Goal: Task Accomplishment & Management: Manage account settings

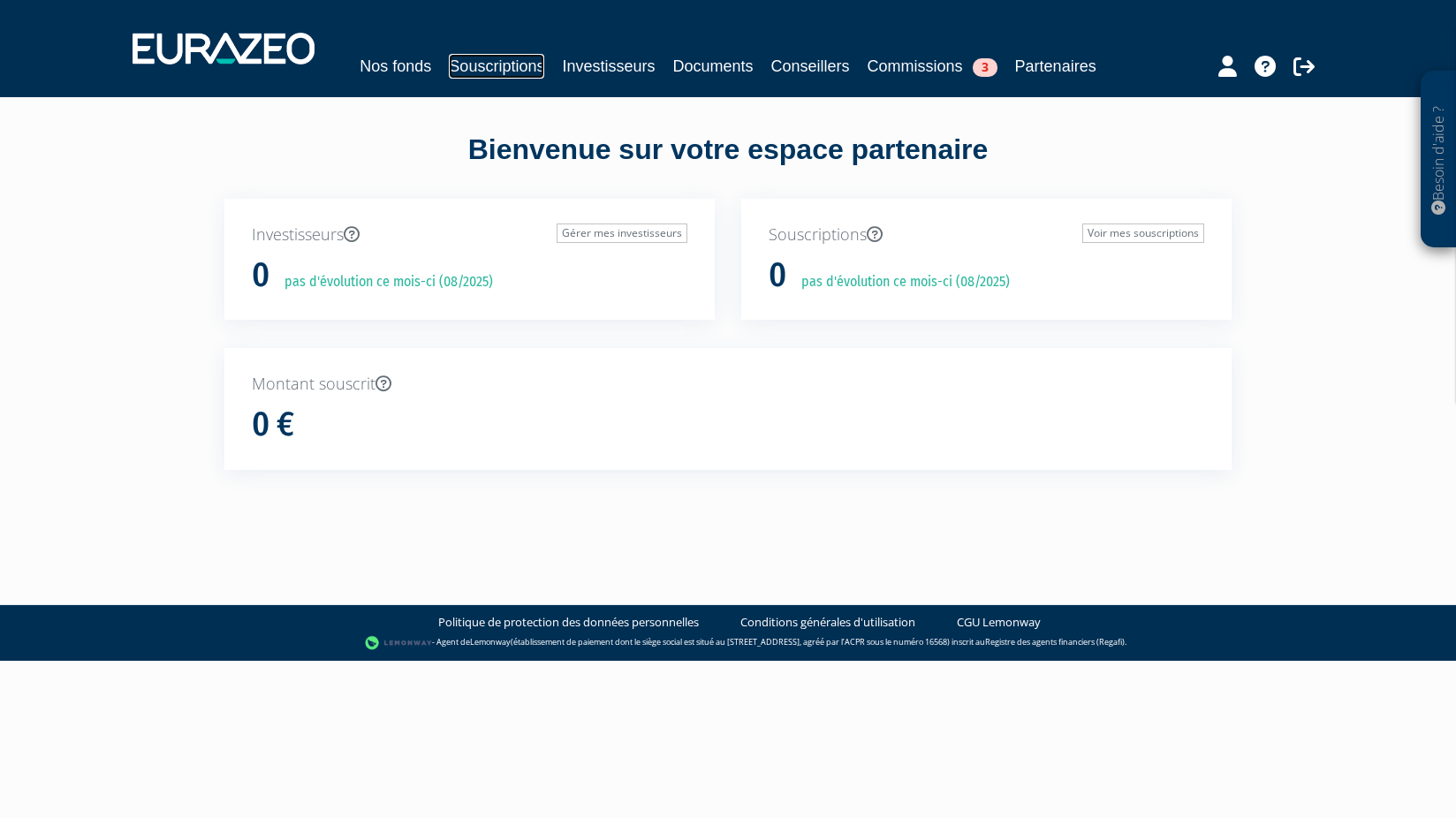
click at [489, 54] on link "Souscriptions" at bounding box center [496, 66] width 96 height 24
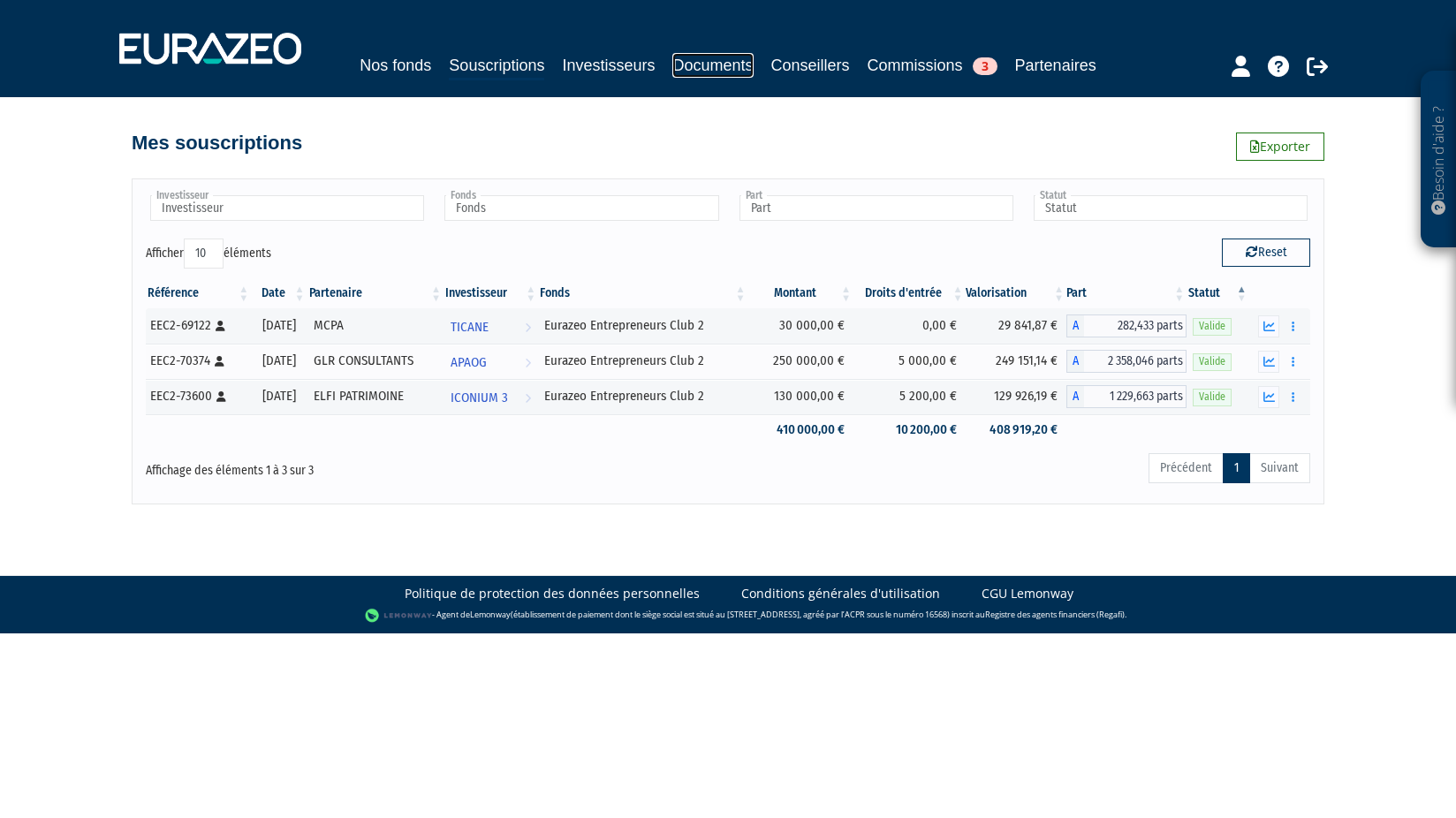
click at [691, 59] on link "Documents" at bounding box center [713, 66] width 81 height 24
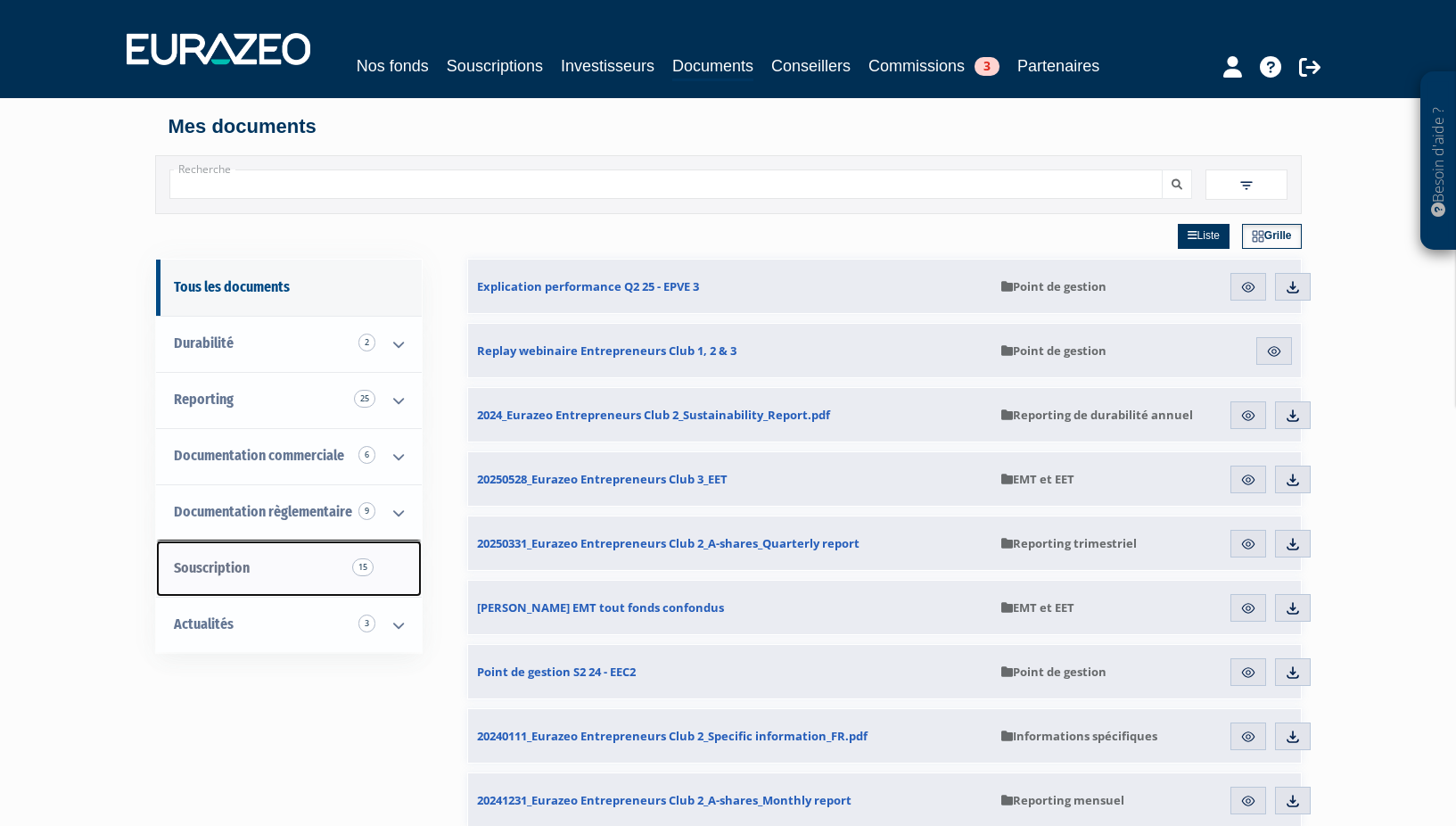
click at [282, 561] on link "Souscription 15" at bounding box center [288, 568] width 266 height 56
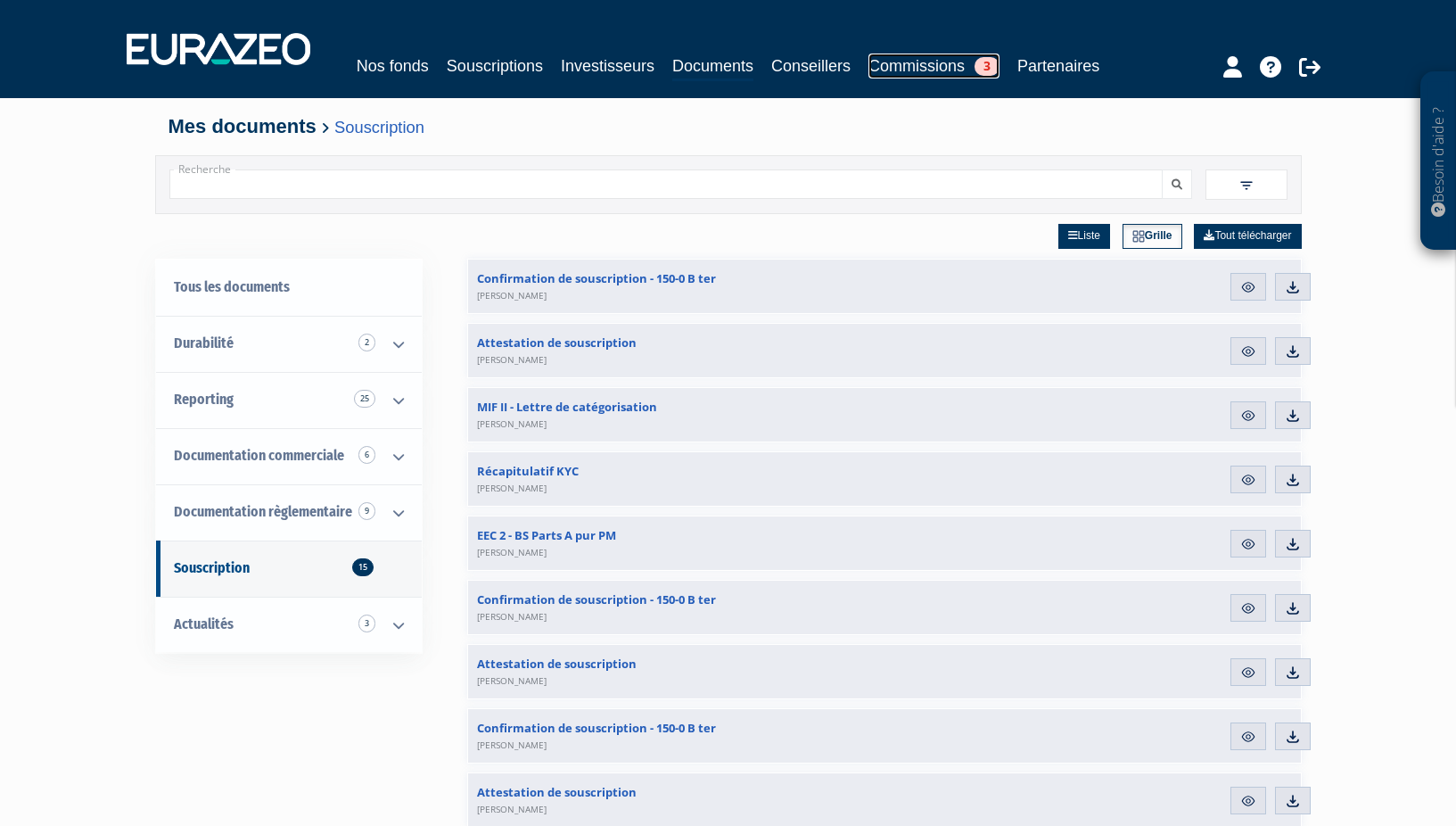
click at [961, 63] on link "Commissions 3" at bounding box center [934, 66] width 131 height 25
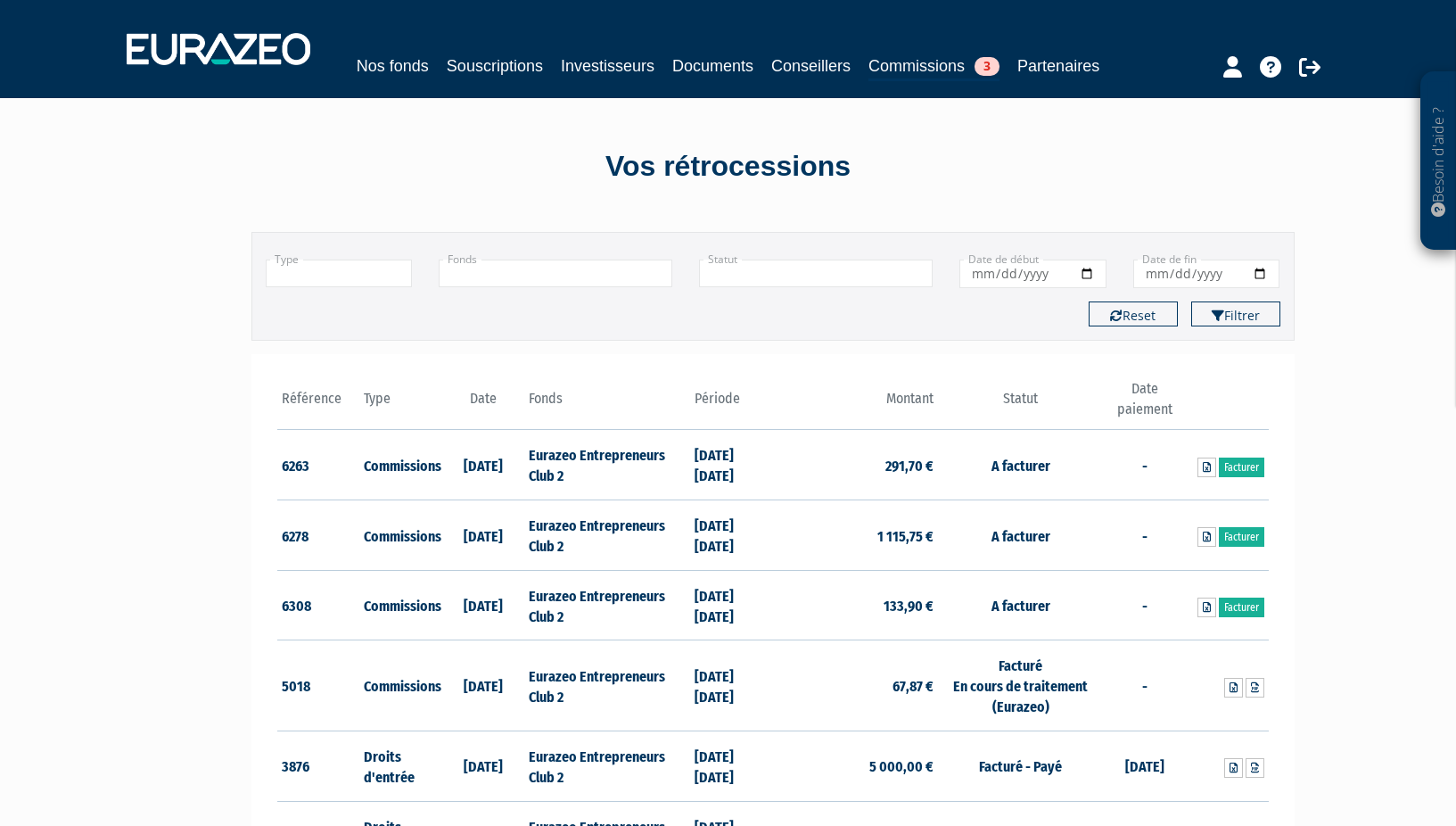
scroll to position [89, 0]
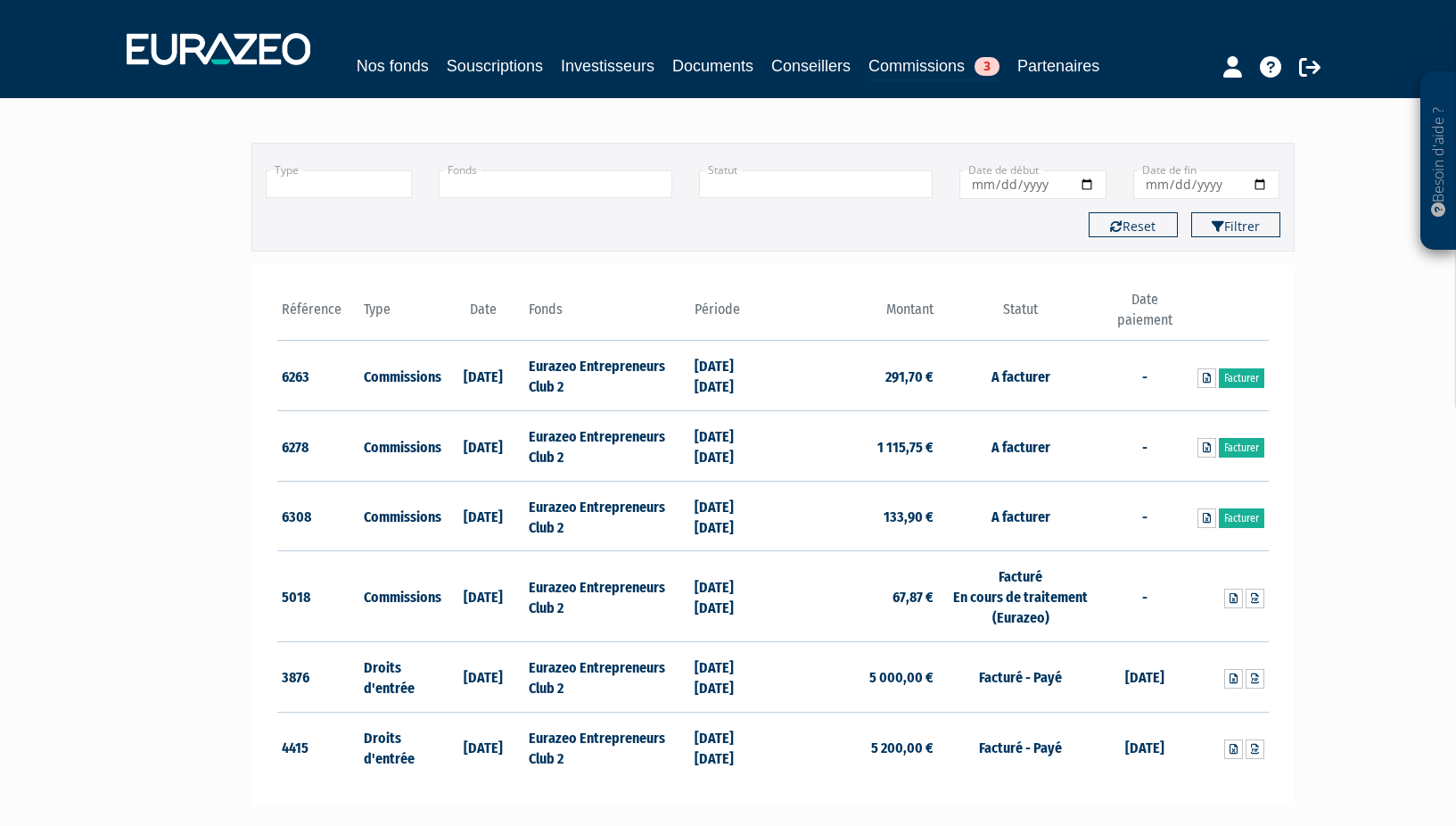
click at [1193, 519] on td "Facturer" at bounding box center [1227, 516] width 83 height 71
click at [1200, 519] on link at bounding box center [1207, 518] width 19 height 20
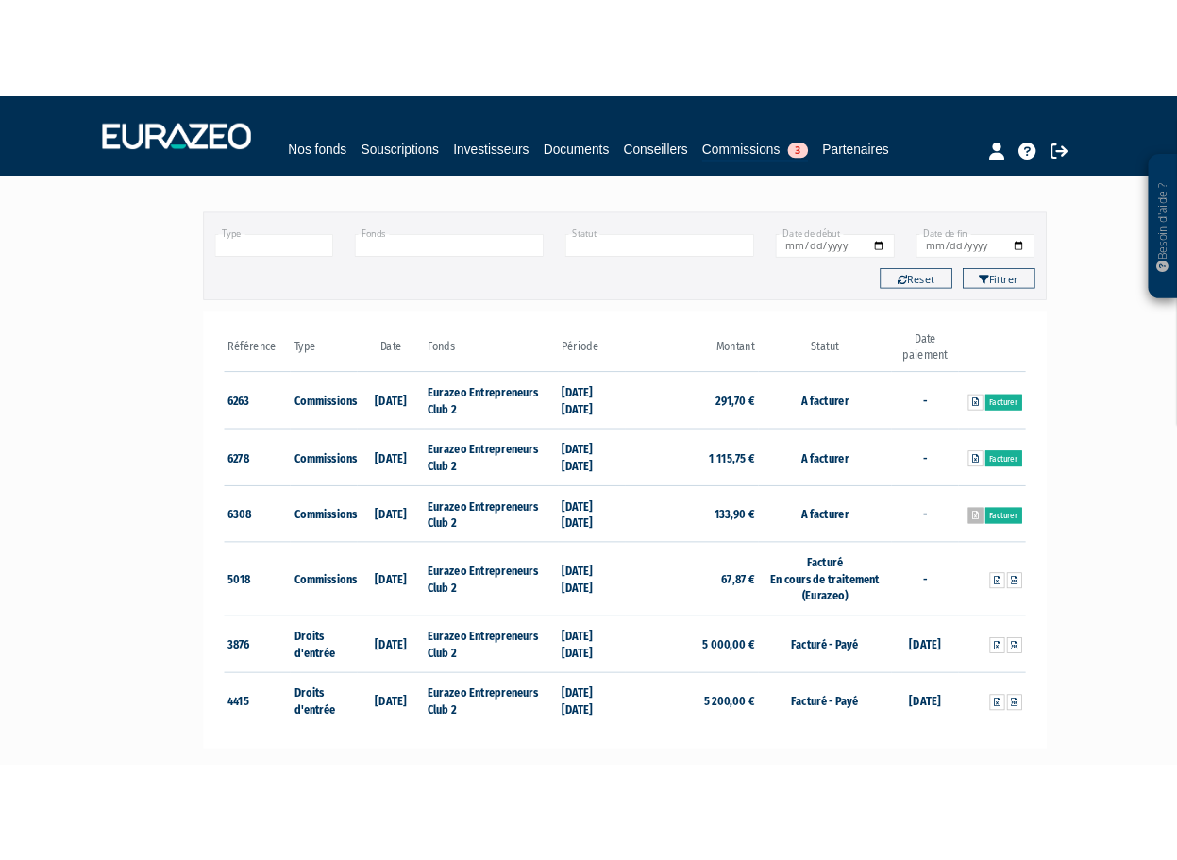
scroll to position [118, 0]
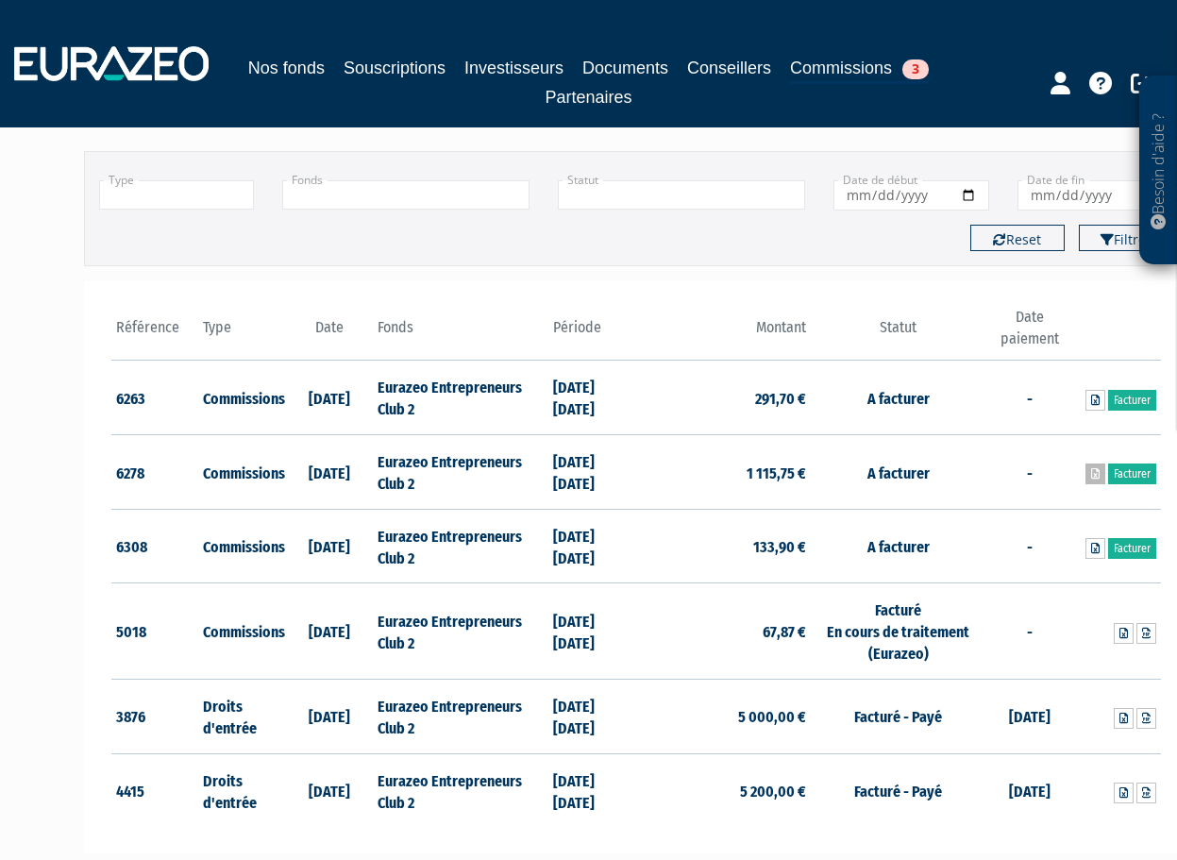
click at [1094, 475] on icon at bounding box center [1095, 473] width 8 height 11
click at [1094, 401] on icon at bounding box center [1095, 399] width 8 height 11
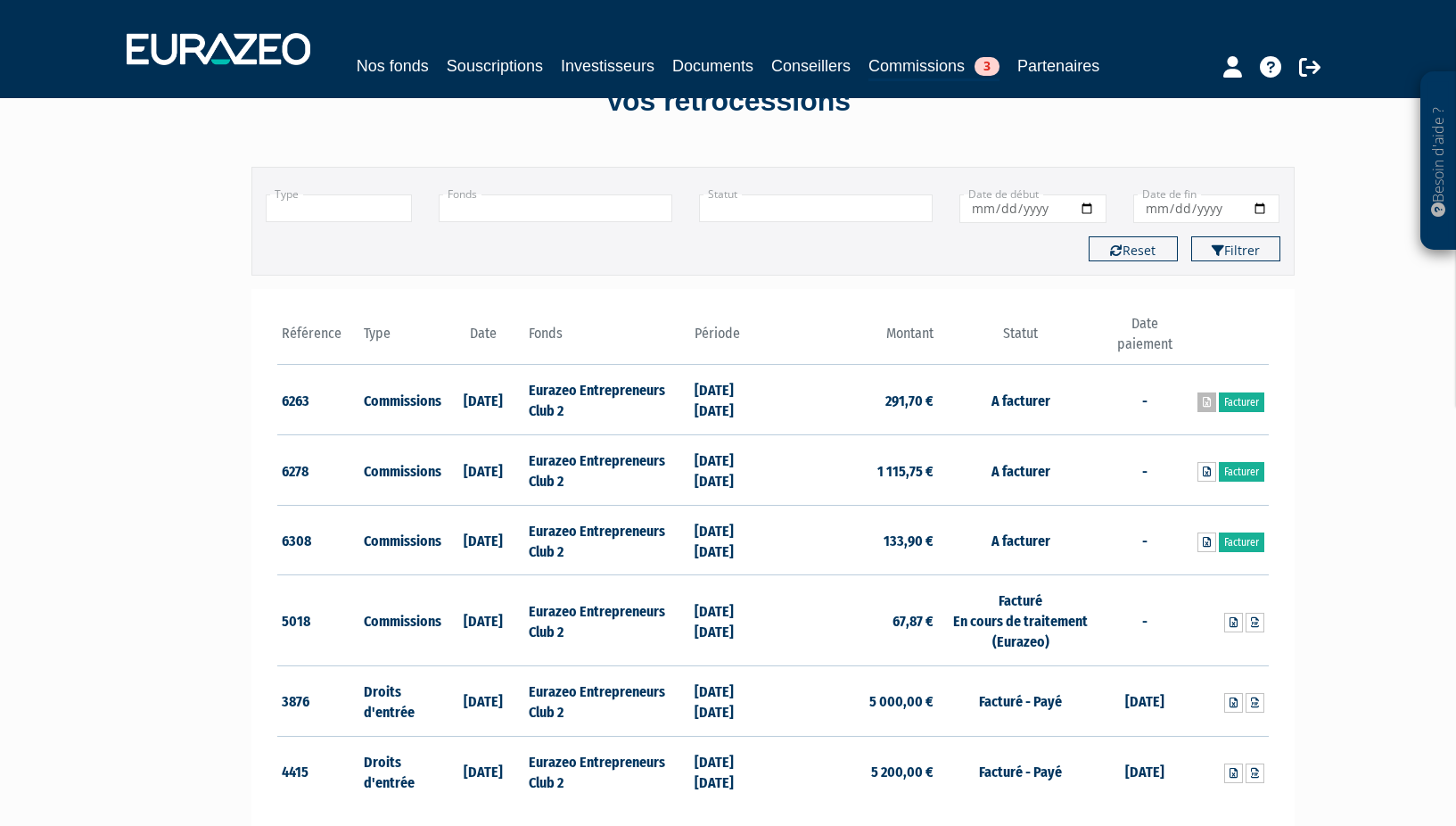
scroll to position [0, 0]
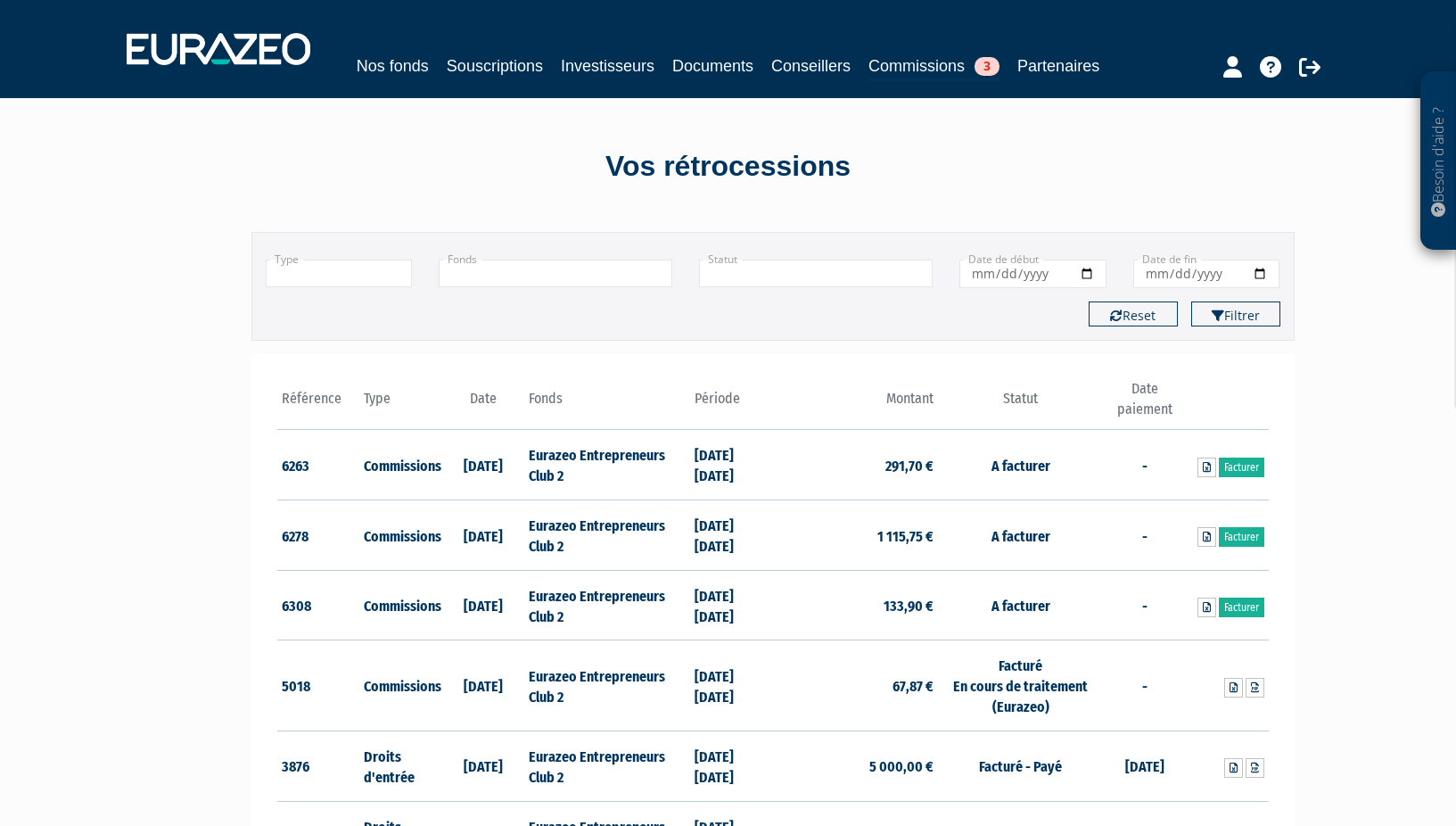
click at [1083, 272] on input "Date de début" at bounding box center [1033, 274] width 147 height 28
type input "2024-08-14"
click at [1212, 357] on div "Référence Type Date Fonds 6263 Commissions 6278" at bounding box center [773, 626] width 1043 height 542
click at [1161, 314] on button "Reset" at bounding box center [1133, 314] width 89 height 25
type input "+"
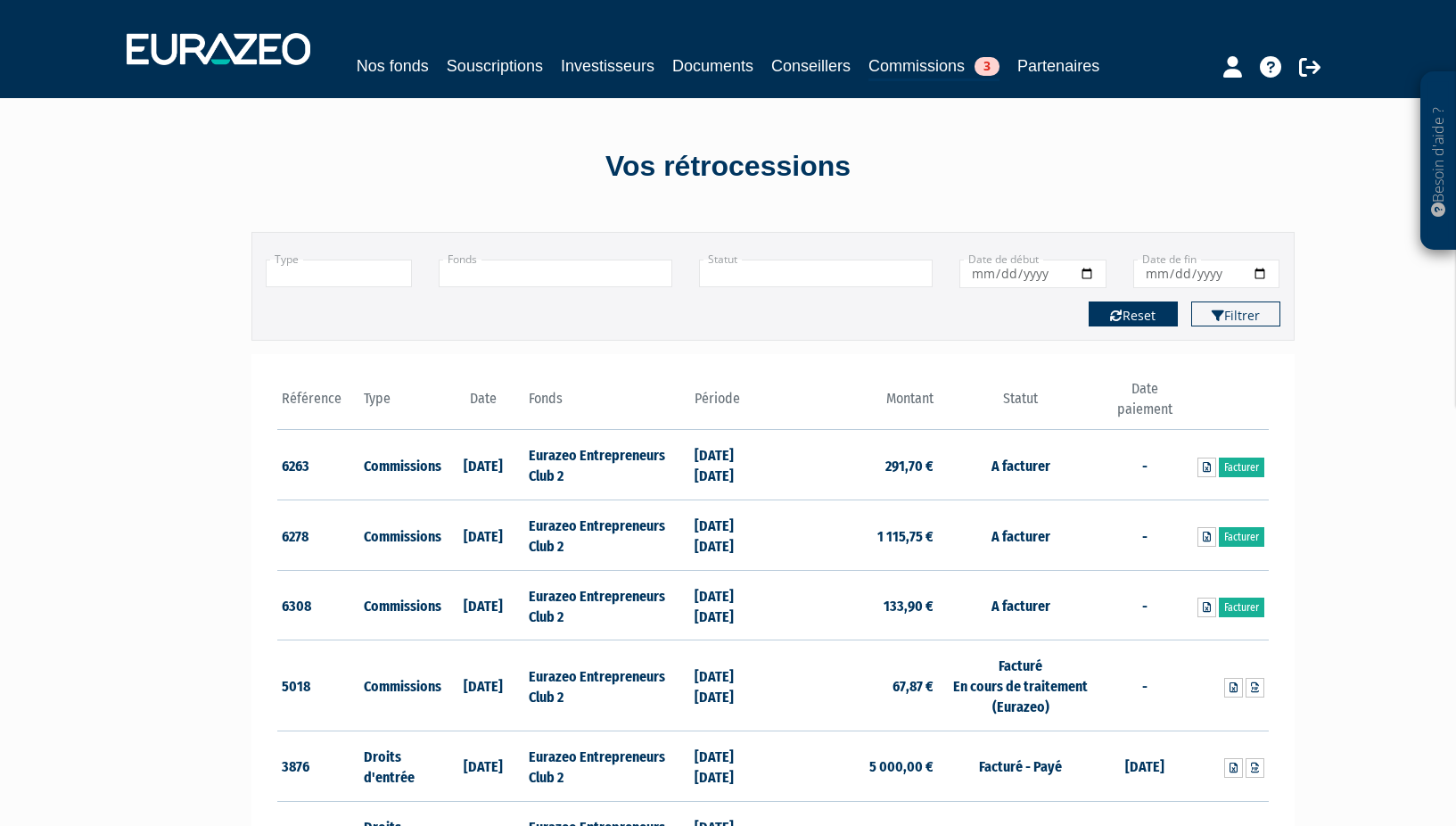
type input "+"
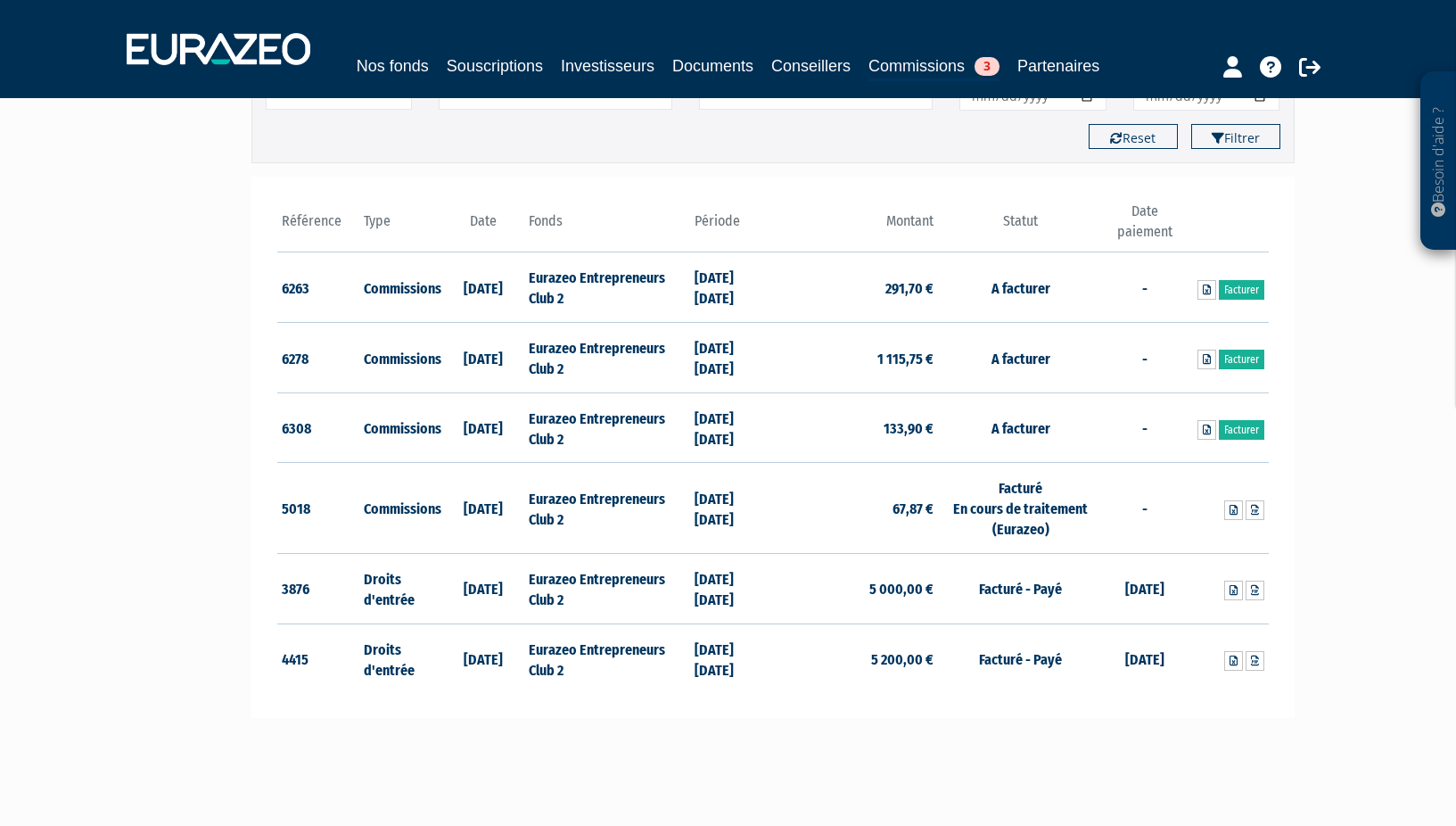
scroll to position [179, 0]
click at [491, 287] on td "[DATE]" at bounding box center [484, 286] width 83 height 71
click at [1203, 292] on icon at bounding box center [1207, 288] width 8 height 10
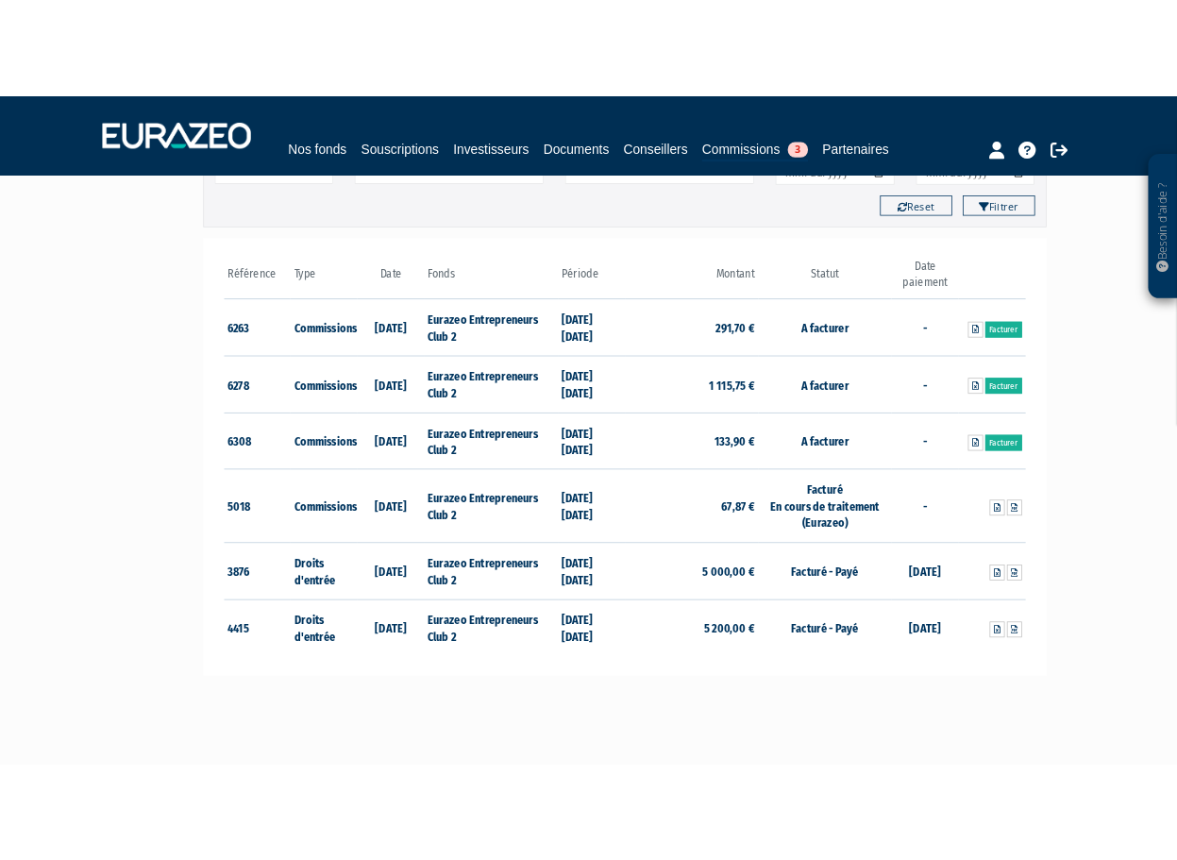
scroll to position [212, 0]
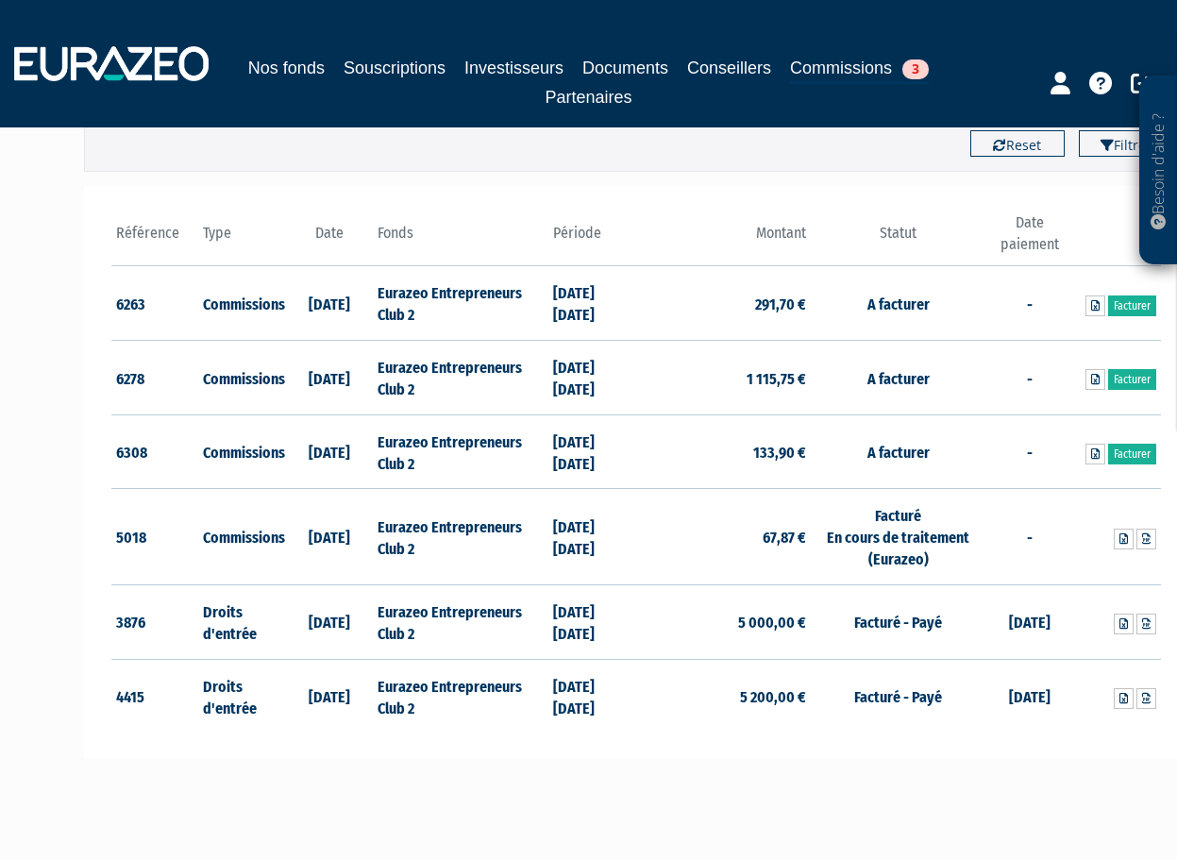
drag, startPoint x: 417, startPoint y: 280, endPoint x: 349, endPoint y: 307, distance: 72.9
click at [417, 280] on td "Eurazeo Entrepreneurs Club 2" at bounding box center [460, 303] width 175 height 75
click at [275, 314] on td "Commissions" at bounding box center [242, 303] width 88 height 75
click at [204, 310] on td "Commissions" at bounding box center [242, 303] width 88 height 75
click at [798, 299] on td "291,70 €" at bounding box center [723, 303] width 175 height 75
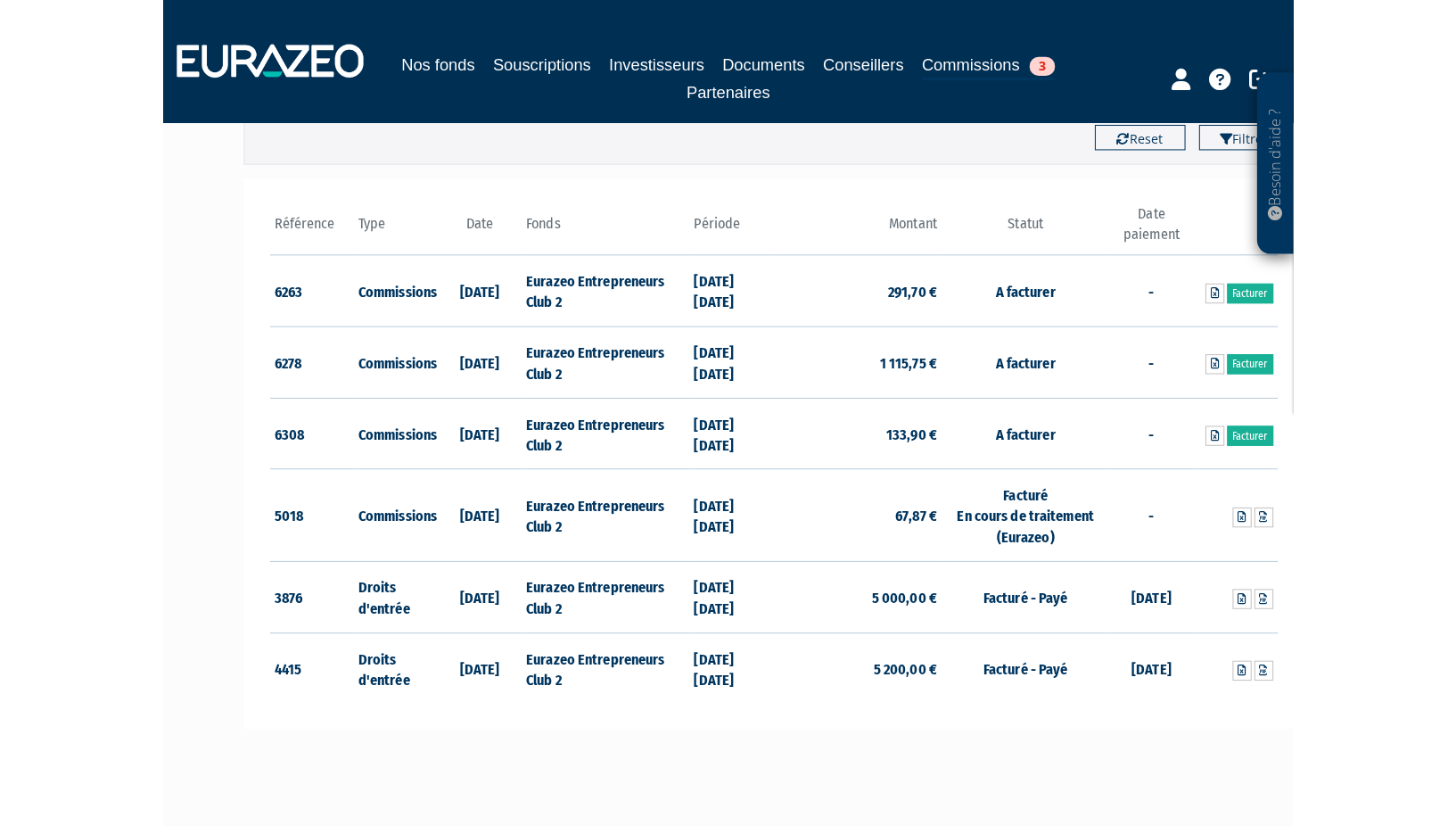
scroll to position [179, 0]
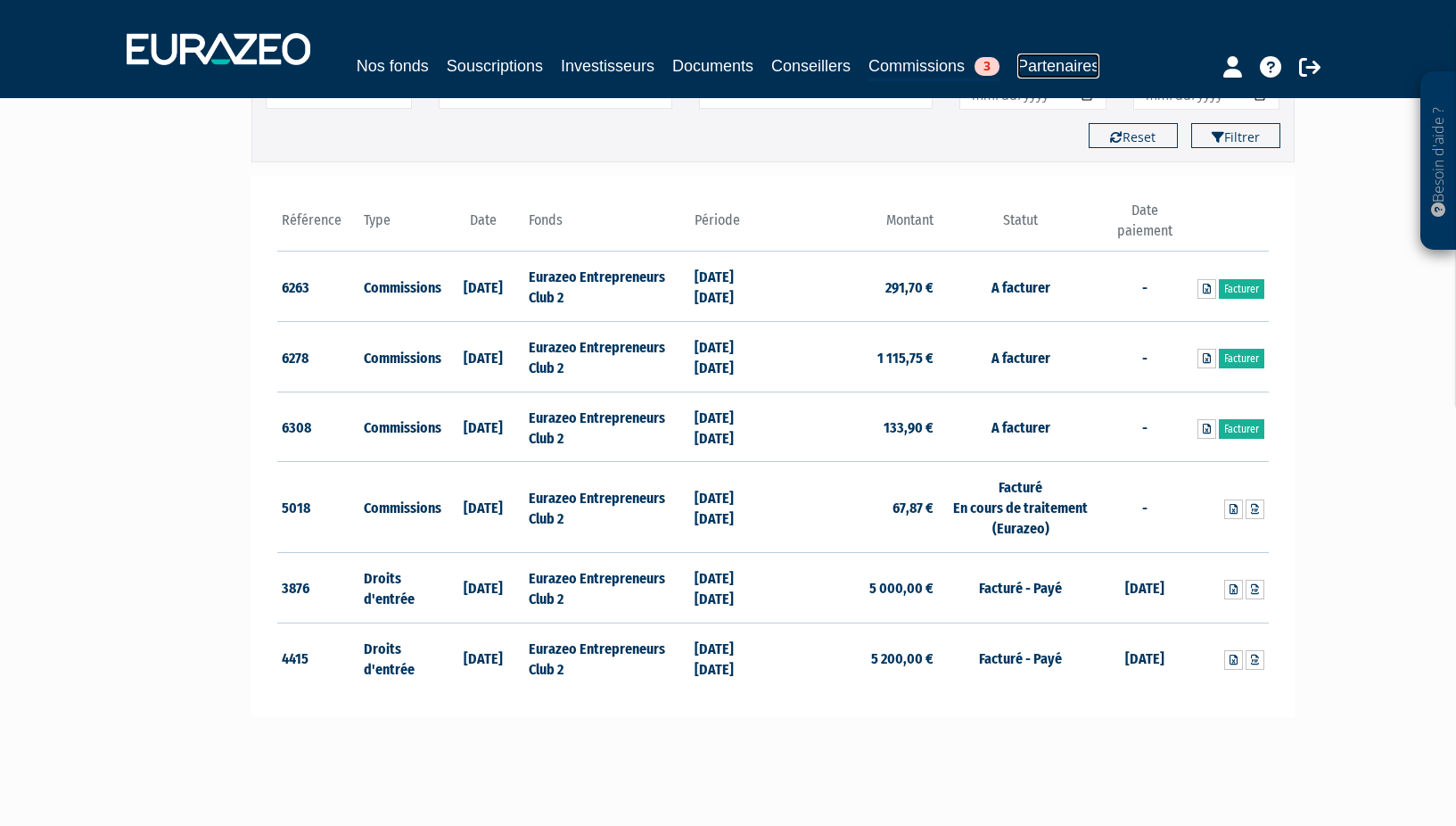
click at [1052, 64] on link "Partenaires" at bounding box center [1058, 66] width 82 height 25
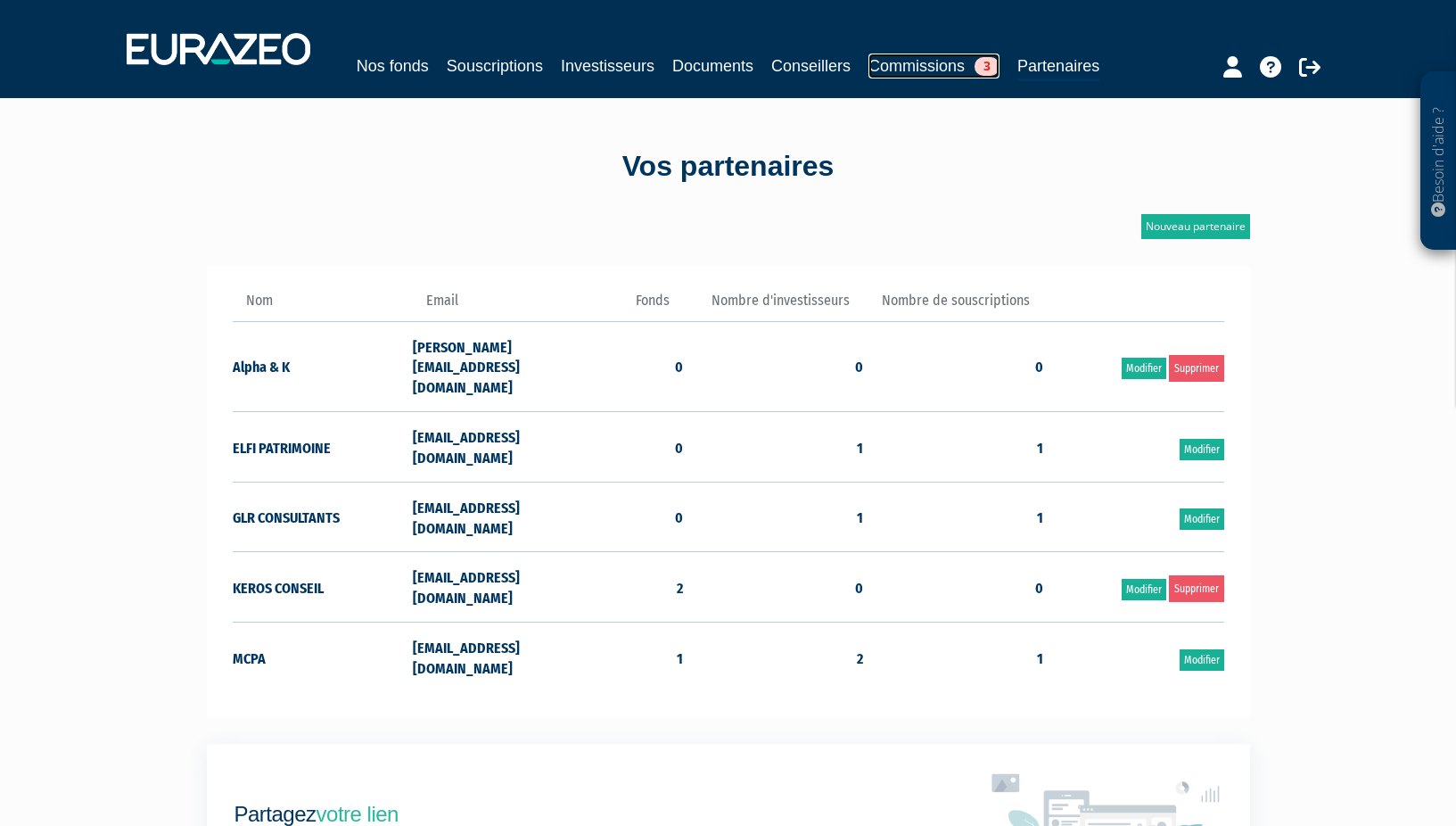
click at [961, 68] on link "Commissions 3" at bounding box center [934, 66] width 131 height 25
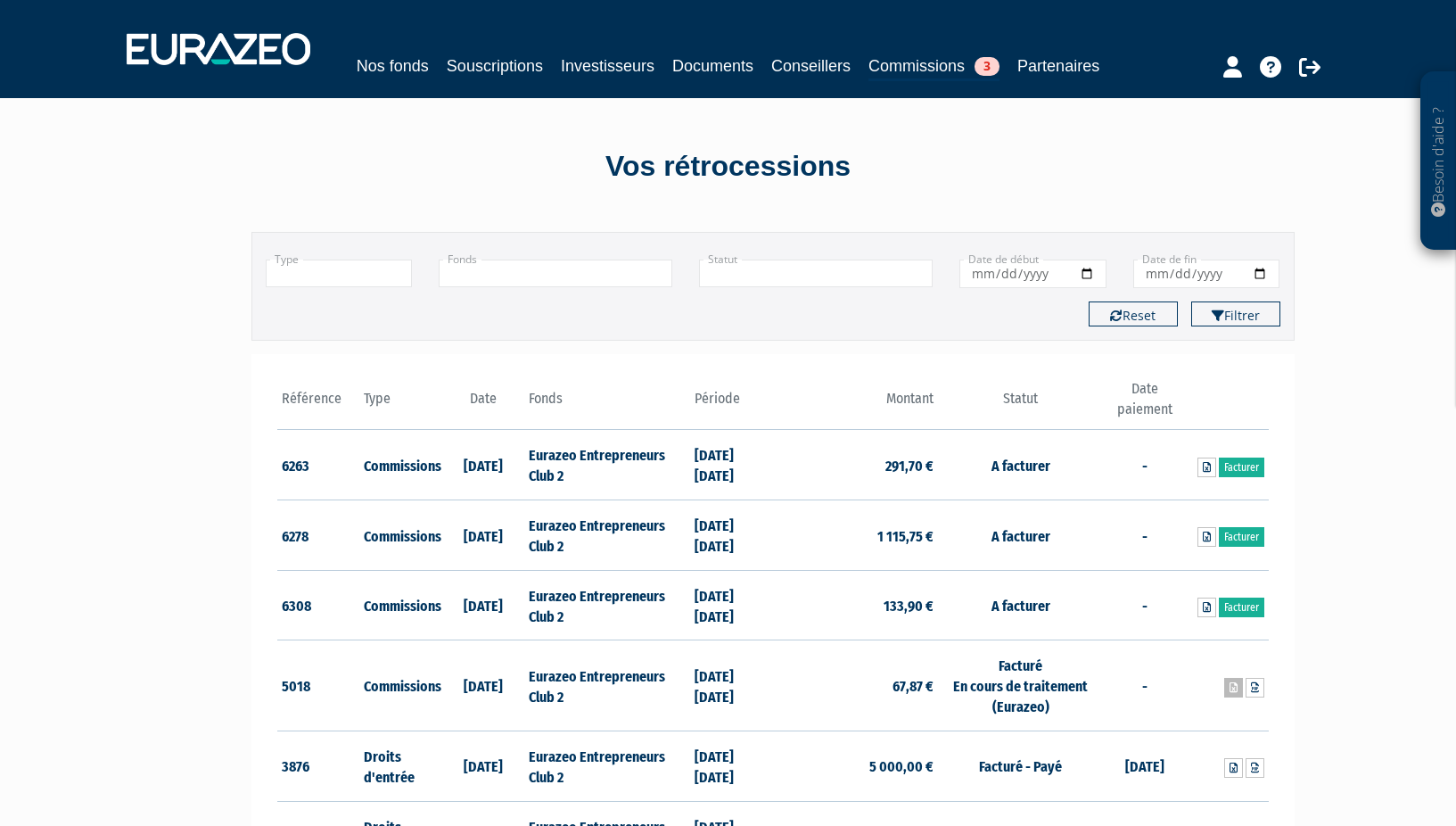
click at [1238, 688] on link at bounding box center [1233, 687] width 19 height 20
